Goal: Task Accomplishment & Management: Complete application form

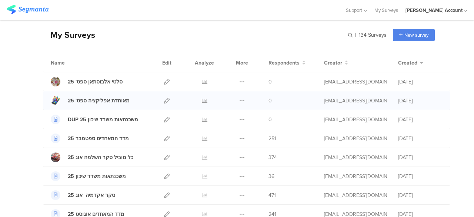
scroll to position [37, 0]
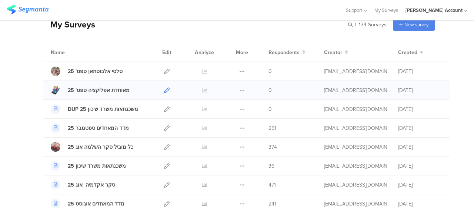
click at [164, 88] on icon at bounding box center [167, 90] width 6 height 6
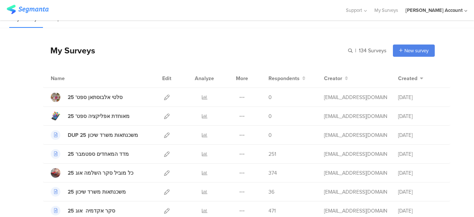
scroll to position [0, 0]
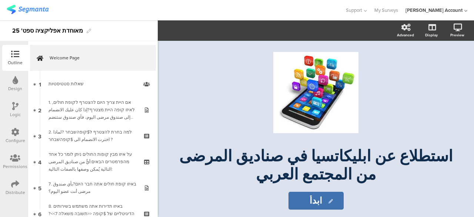
click at [15, 157] on icon at bounding box center [15, 158] width 10 height 8
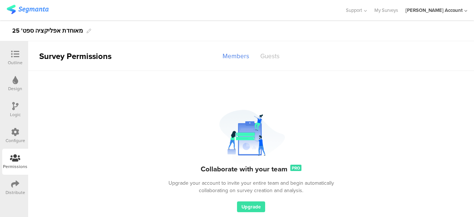
click at [275, 55] on div "Guests" at bounding box center [270, 56] width 30 height 13
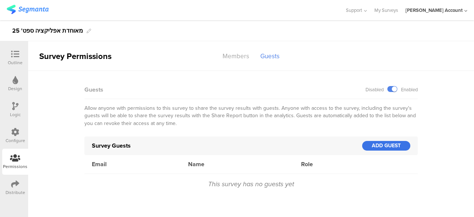
click at [374, 144] on div "ADD GUEST" at bounding box center [386, 146] width 48 height 10
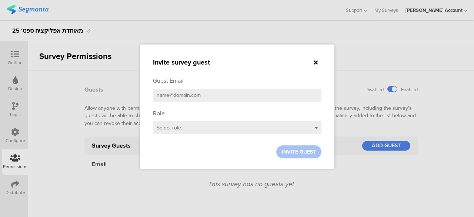
click at [194, 98] on input "email" at bounding box center [237, 95] width 169 height 13
type input "צ"
type input "m"
click at [316, 61] on icon at bounding box center [316, 62] width 4 height 6
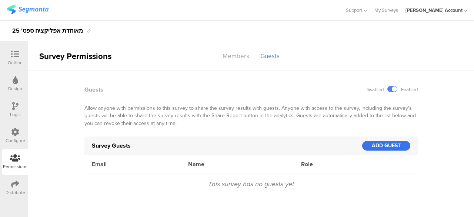
click at [379, 145] on div "ADD GUEST" at bounding box center [386, 146] width 48 height 10
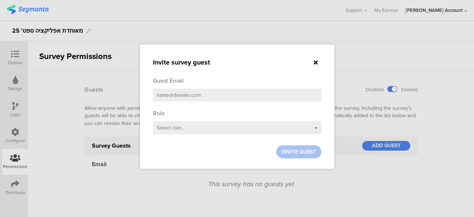
click at [193, 94] on input "email" at bounding box center [237, 95] width 169 height 13
paste input "[EMAIL_ADDRESS][DOMAIN_NAME]"
type input "[EMAIL_ADDRESS][DOMAIN_NAME]"
click at [186, 127] on div "Select role..." at bounding box center [237, 127] width 169 height 13
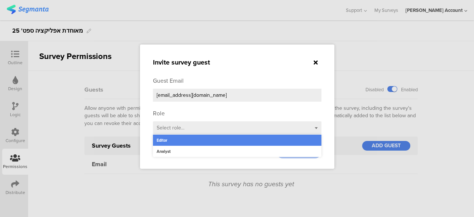
click at [163, 141] on div "Editor" at bounding box center [237, 139] width 169 height 11
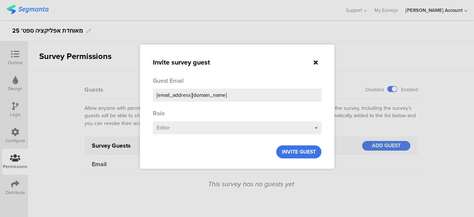
click at [299, 150] on span "INVITE GUEST" at bounding box center [299, 152] width 34 height 8
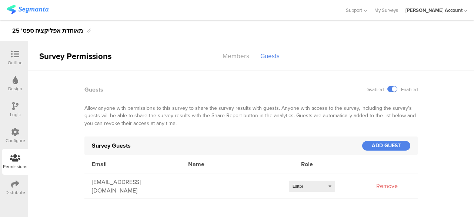
click at [10, 54] on div at bounding box center [15, 54] width 15 height 9
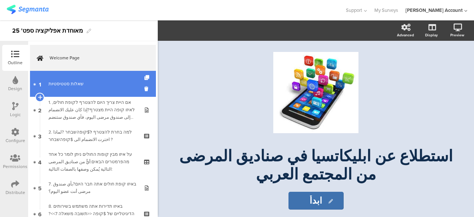
click at [99, 92] on link "1 שאלות סטטיסטיות" at bounding box center [93, 84] width 126 height 26
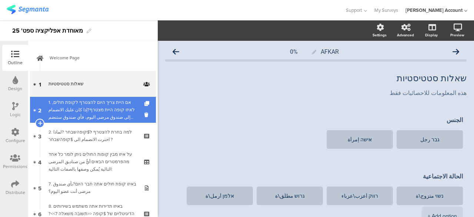
click at [100, 105] on div "1. אם היית צריך היום להצטרף לקופת חולים, לאיזו קופה היית מצטרף?إذا كان عليك الا…" at bounding box center [93, 110] width 89 height 22
